Goal: Task Accomplishment & Management: Manage account settings

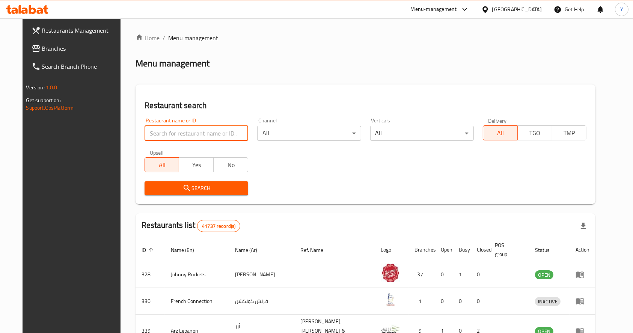
click at [174, 132] on input "search" at bounding box center [197, 133] width 104 height 15
type input "nayaab [GEOGRAPHIC_DATA]"
click button "Search" at bounding box center [197, 188] width 104 height 14
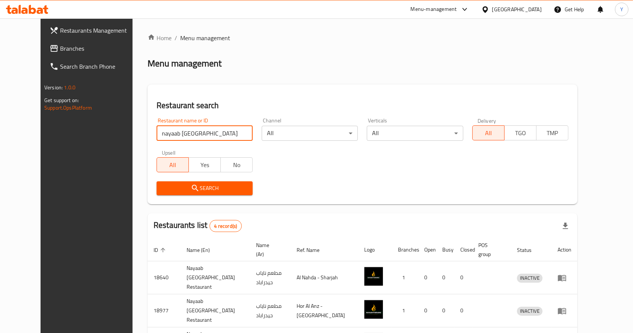
scroll to position [66, 0]
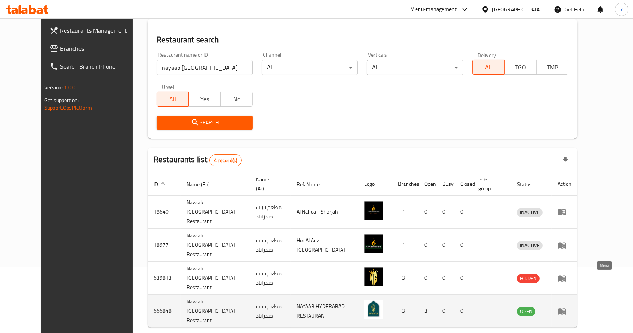
click at [566, 308] on icon "enhanced table" at bounding box center [562, 311] width 8 height 6
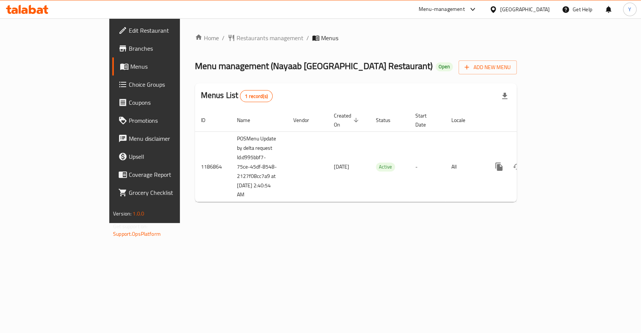
click at [212, 48] on div "Home / Restaurants management / Menus Menu management ( Nayaab Hyderabad Restau…" at bounding box center [356, 120] width 322 height 175
click at [237, 39] on span "Restaurants management" at bounding box center [270, 37] width 67 height 9
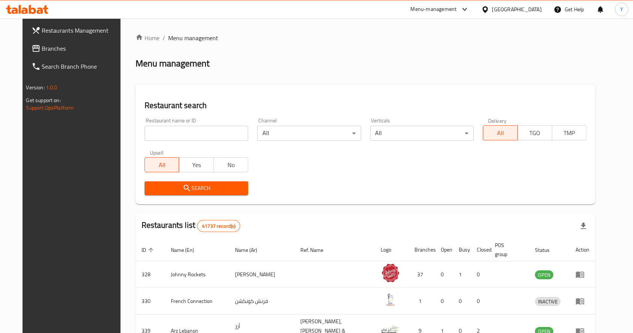
click at [189, 138] on input "search" at bounding box center [197, 133] width 104 height 15
type input "b"
type input "nayaab hyderabad"
click button "Search" at bounding box center [197, 188] width 104 height 14
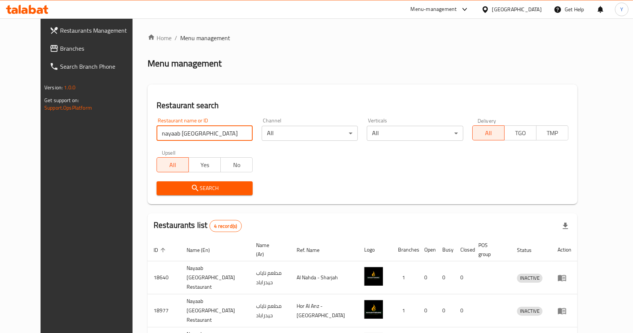
scroll to position [66, 0]
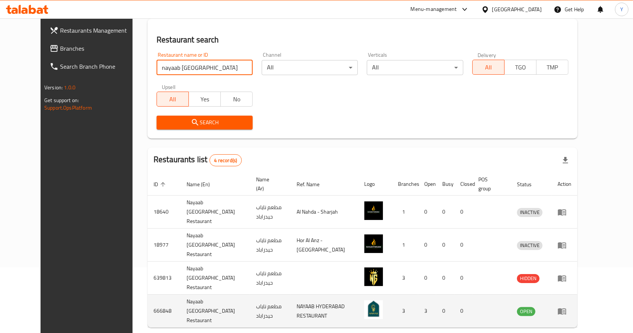
click at [566, 308] on icon "enhanced table" at bounding box center [562, 311] width 8 height 6
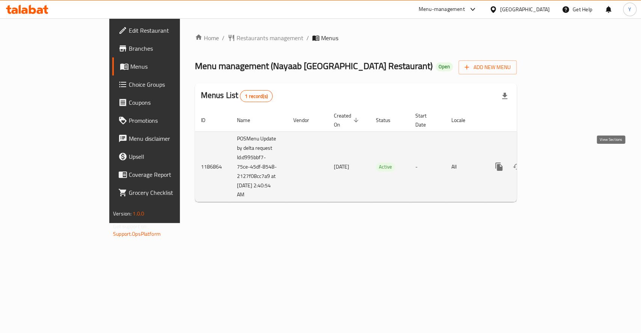
click at [558, 162] on icon "enhanced table" at bounding box center [553, 166] width 9 height 9
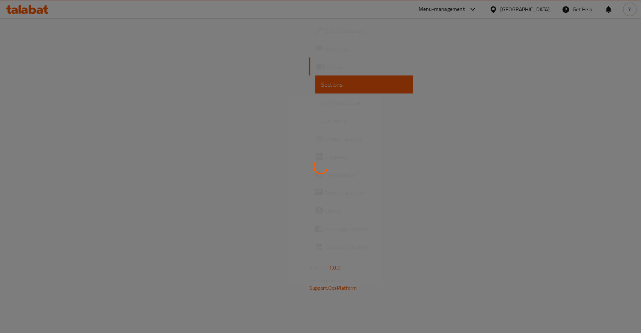
click at [195, 125] on div at bounding box center [320, 166] width 641 height 333
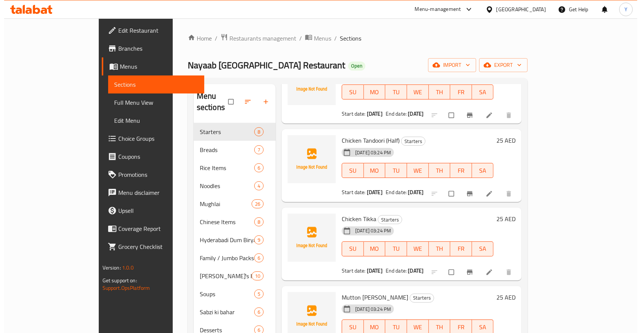
scroll to position [69, 0]
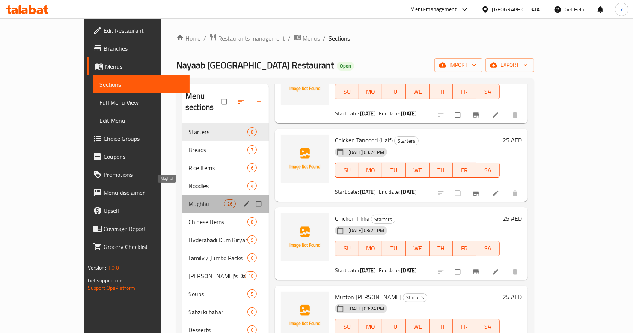
click at [198, 199] on span "Mughlai" at bounding box center [206, 203] width 35 height 9
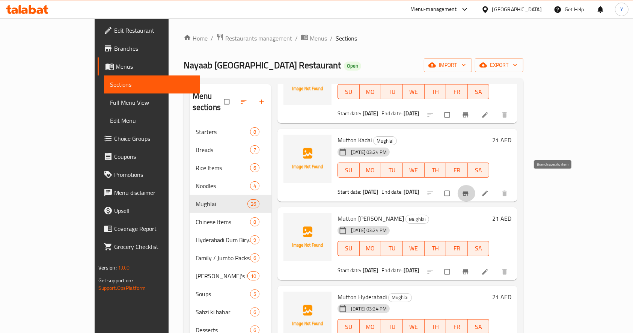
click at [475, 185] on button "Branch-specific-item" at bounding box center [466, 193] width 18 height 17
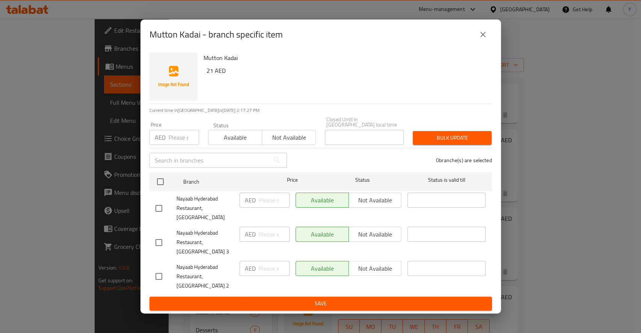
click at [559, 125] on div "Mutton Kadai - branch specific item [GEOGRAPHIC_DATA] 21 AED Current time in [G…" at bounding box center [320, 166] width 641 height 333
click at [481, 39] on icon "close" at bounding box center [482, 34] width 9 height 9
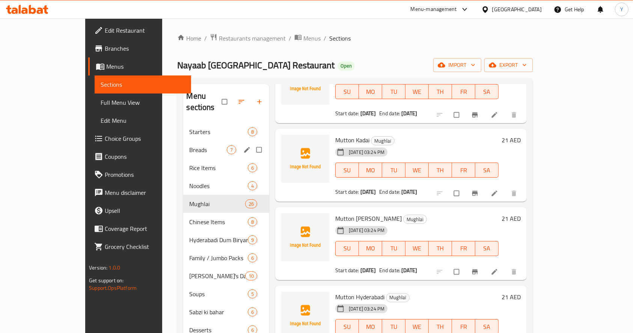
click at [189, 145] on span "Breads" at bounding box center [207, 149] width 37 height 9
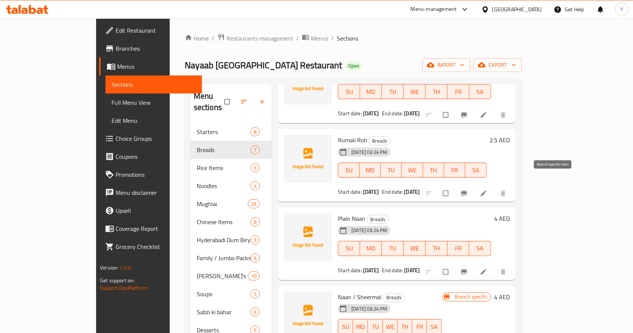
click at [468, 190] on icon "Branch-specific-item" at bounding box center [464, 194] width 8 height 8
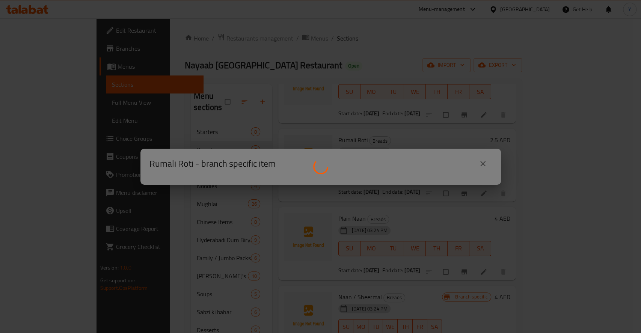
click at [84, 143] on div at bounding box center [320, 166] width 641 height 333
click at [480, 158] on div at bounding box center [320, 166] width 641 height 333
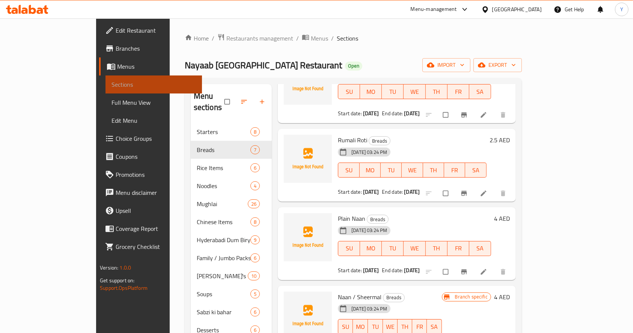
click at [112, 86] on span "Sections" at bounding box center [154, 84] width 84 height 9
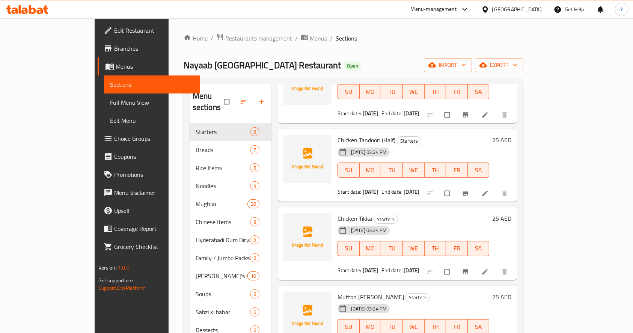
click at [98, 59] on link "Menus" at bounding box center [149, 66] width 103 height 18
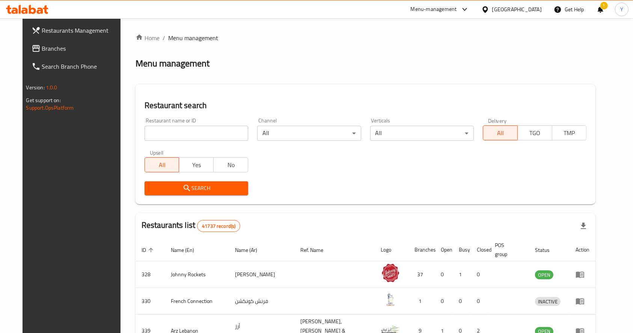
click at [174, 131] on input "search" at bounding box center [197, 133] width 104 height 15
type input "nayaab hyderabad"
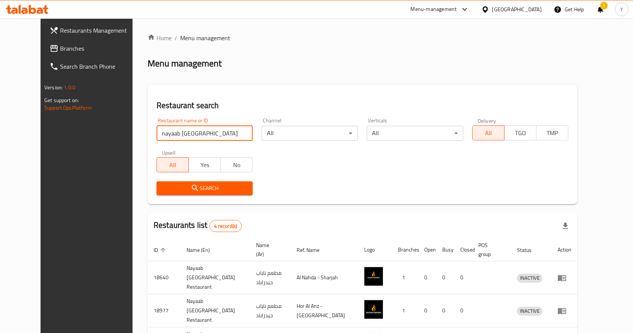
scroll to position [66, 0]
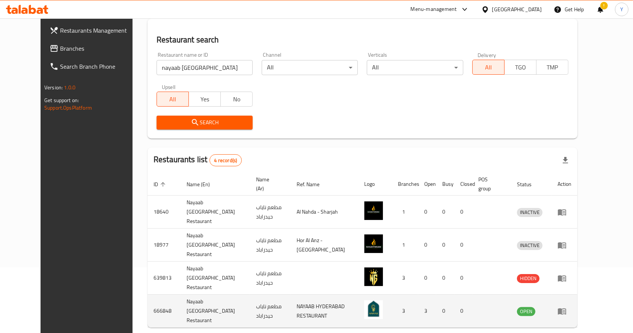
click at [578, 295] on td "enhanced table" at bounding box center [565, 311] width 26 height 33
click at [567, 307] on icon "enhanced table" at bounding box center [562, 311] width 9 height 9
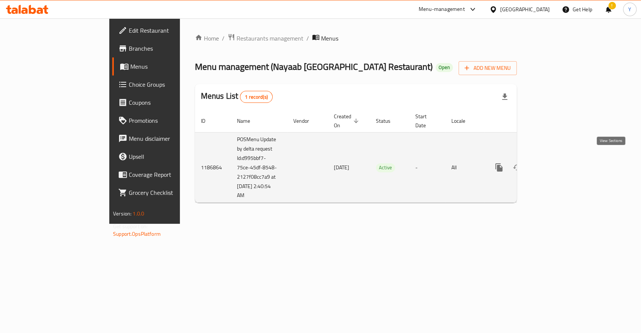
click at [557, 164] on icon "enhanced table" at bounding box center [553, 167] width 7 height 7
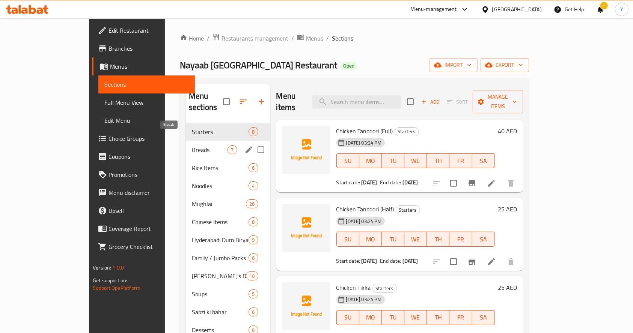
click at [192, 145] on span "Breads" at bounding box center [210, 149] width 36 height 9
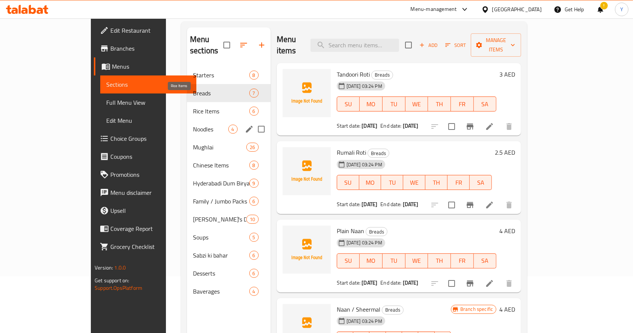
scroll to position [61, 0]
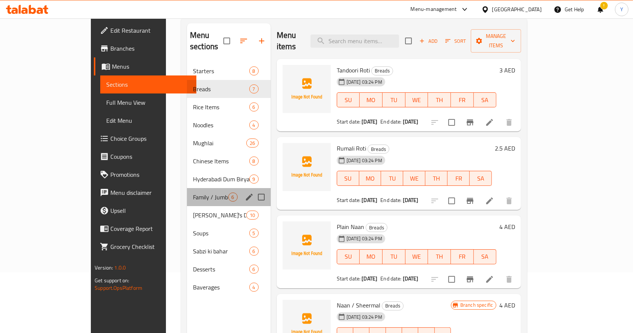
click at [187, 191] on div "Family / Jumbo Packs 6" at bounding box center [229, 197] width 84 height 18
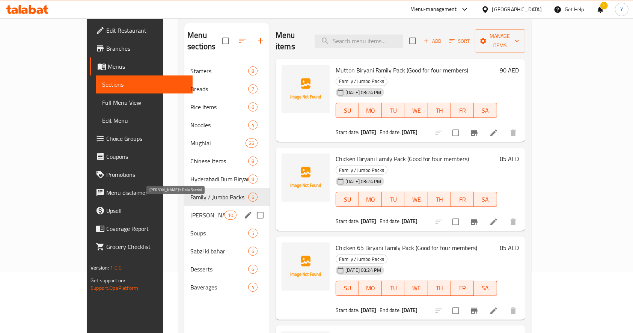
click at [190, 211] on span "[PERSON_NAME]'s Daily Special" at bounding box center [207, 215] width 34 height 9
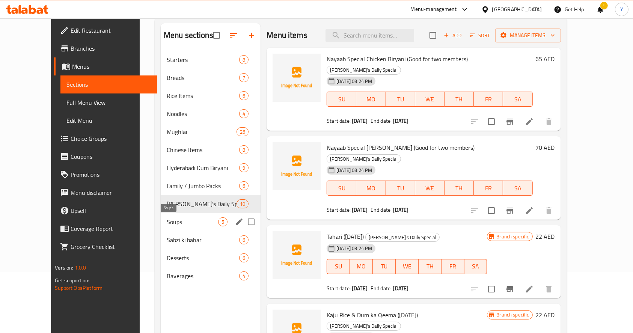
click at [171, 222] on span "Soups" at bounding box center [192, 221] width 51 height 9
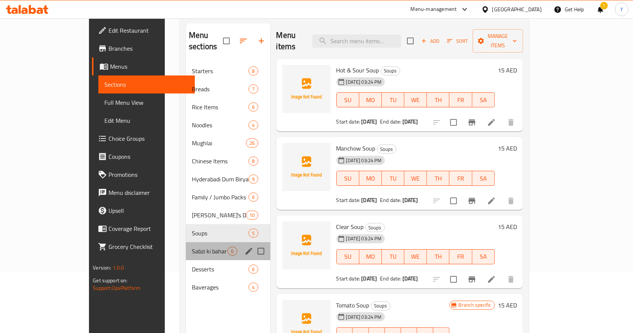
click at [186, 242] on div "Sabzi ki bahar 6" at bounding box center [228, 251] width 84 height 18
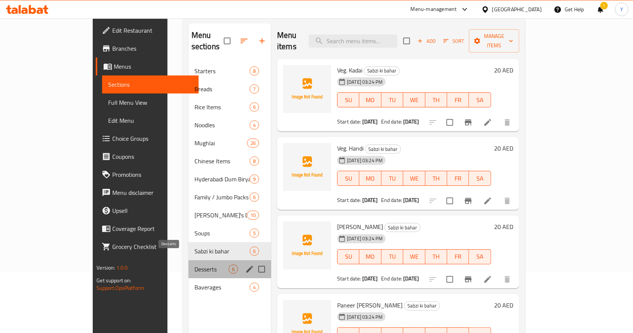
click at [195, 265] on span "Desserts" at bounding box center [212, 269] width 34 height 9
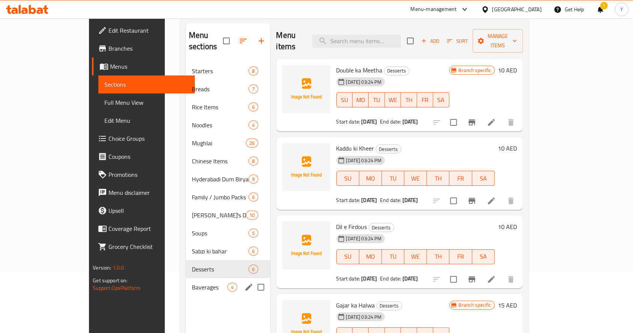
click at [186, 282] on div "Baverages 4" at bounding box center [228, 287] width 84 height 18
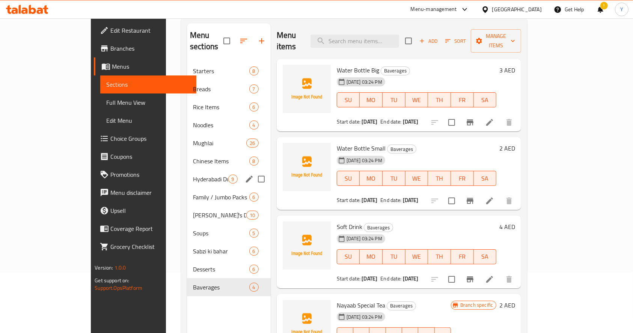
click at [193, 175] on span "Hyderabadi Dum Biryani" at bounding box center [210, 179] width 35 height 9
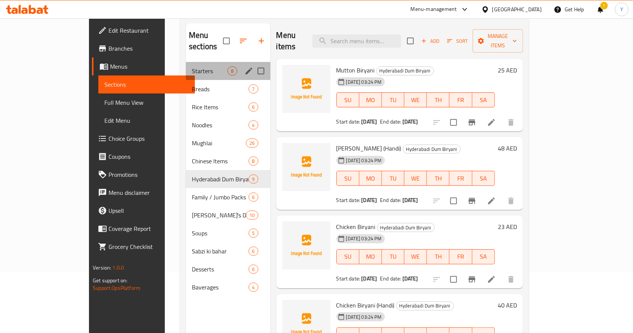
click at [186, 62] on div "Starters 8" at bounding box center [228, 71] width 84 height 18
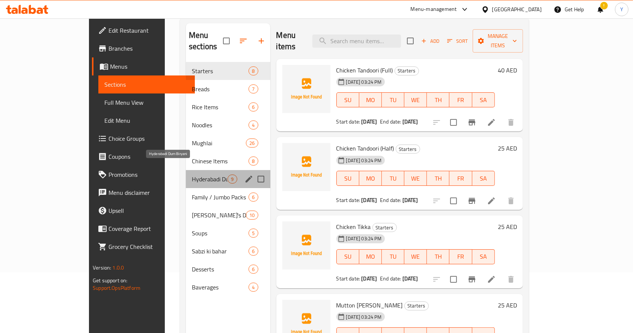
click at [192, 175] on span "Hyderabadi Dum Biryani" at bounding box center [210, 179] width 36 height 9
